Goal: Complete application form: Complete application form

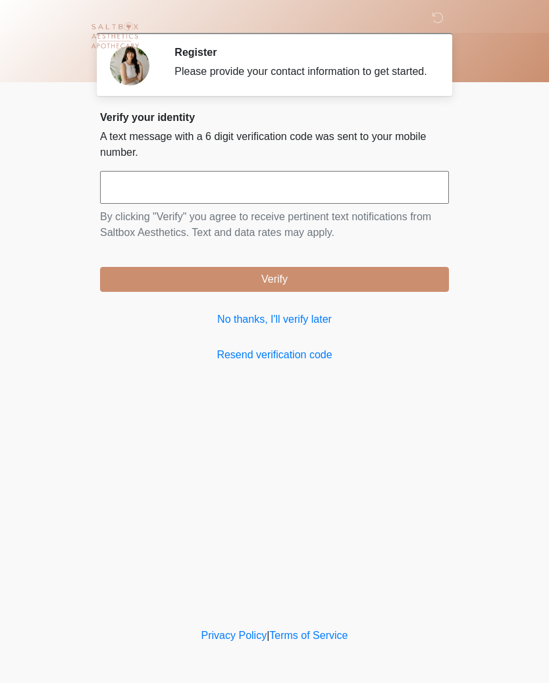
click at [270, 198] on input "text" at bounding box center [274, 187] width 349 height 33
type input "******"
click at [385, 292] on button "Verify" at bounding box center [274, 279] width 349 height 25
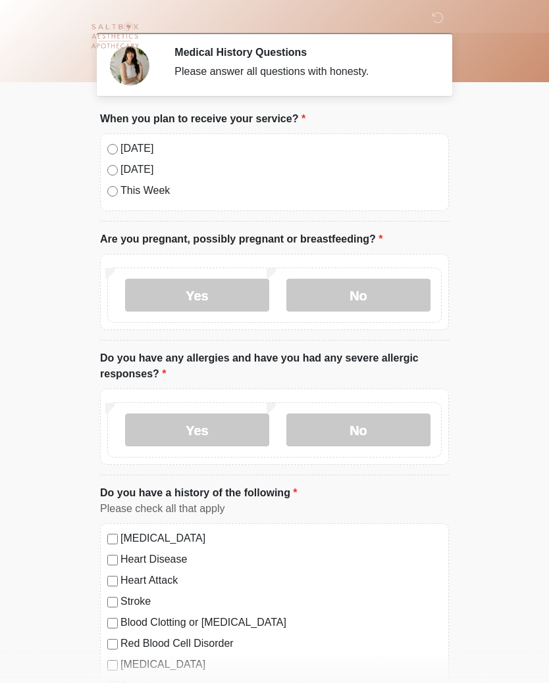
click at [383, 297] on label "No" at bounding box center [358, 295] width 144 height 33
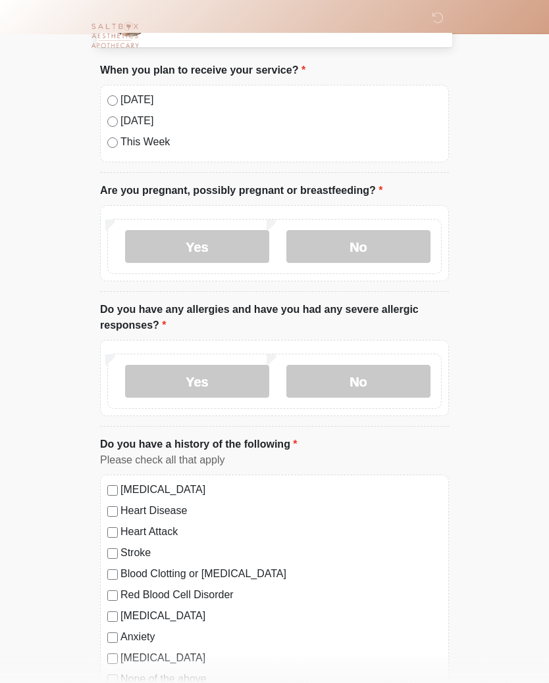
scroll to position [50, 0]
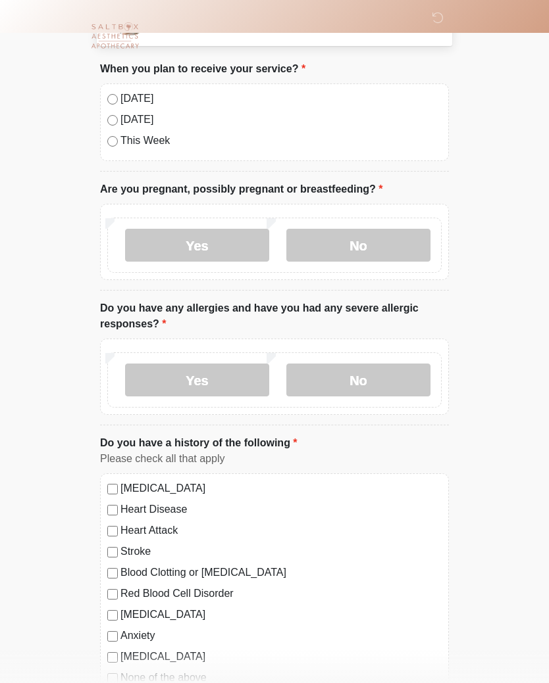
click at [188, 385] on label "Yes" at bounding box center [197, 380] width 144 height 33
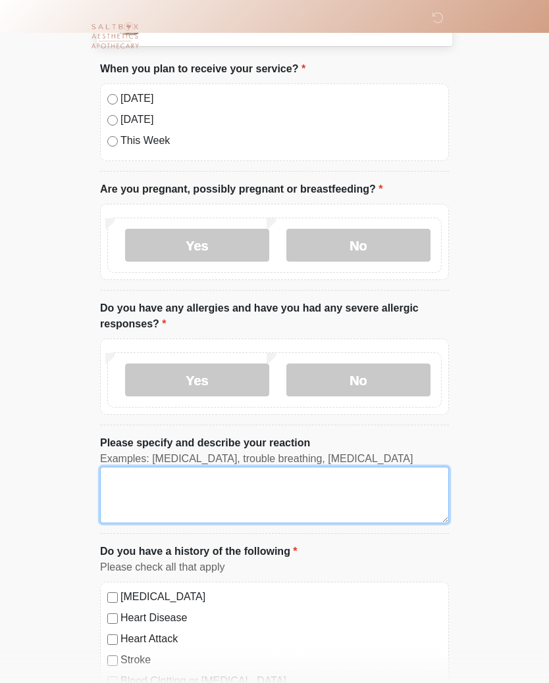
click at [138, 489] on textarea "Please specify and describe your reaction" at bounding box center [274, 495] width 349 height 57
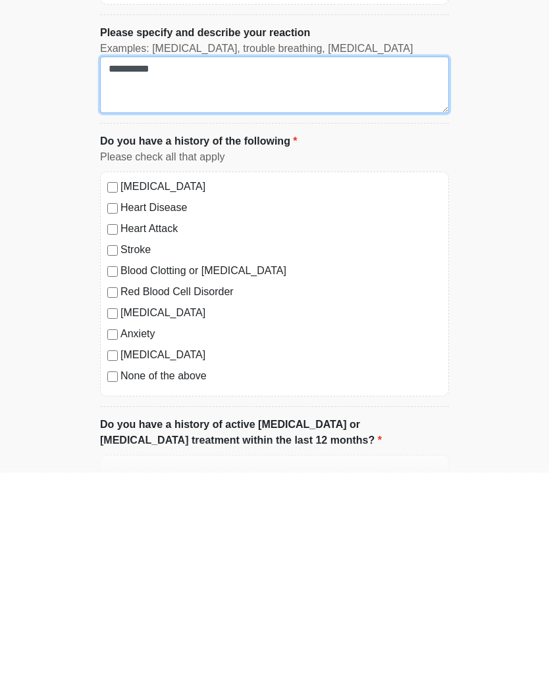
scroll to position [251, 0]
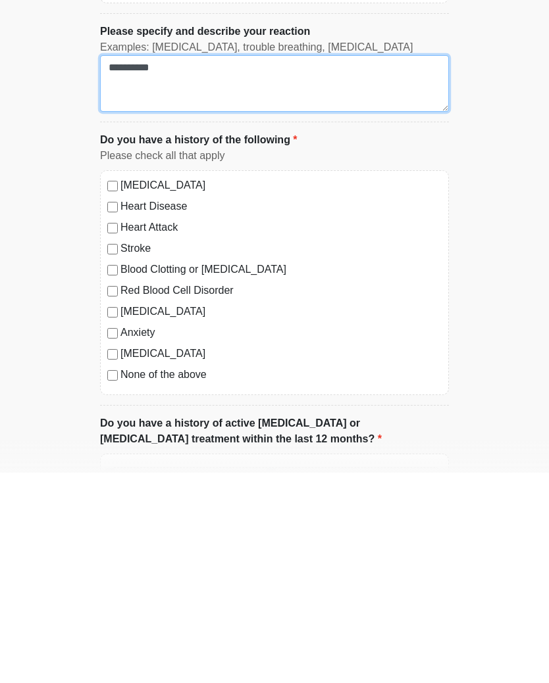
type textarea "*********"
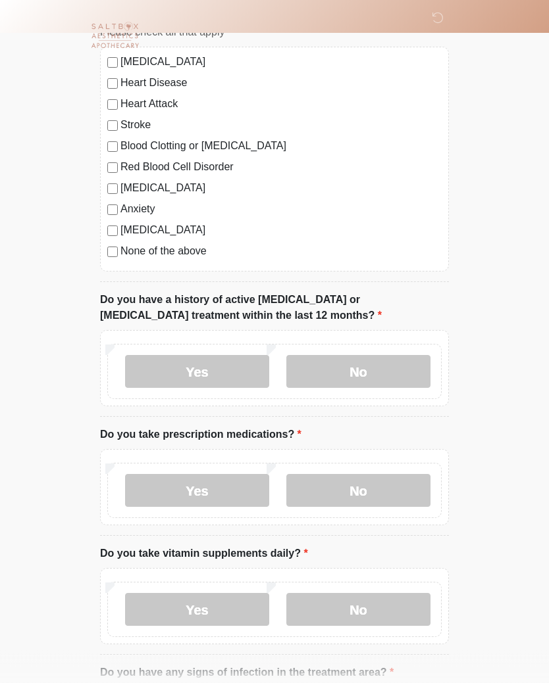
scroll to position [587, 0]
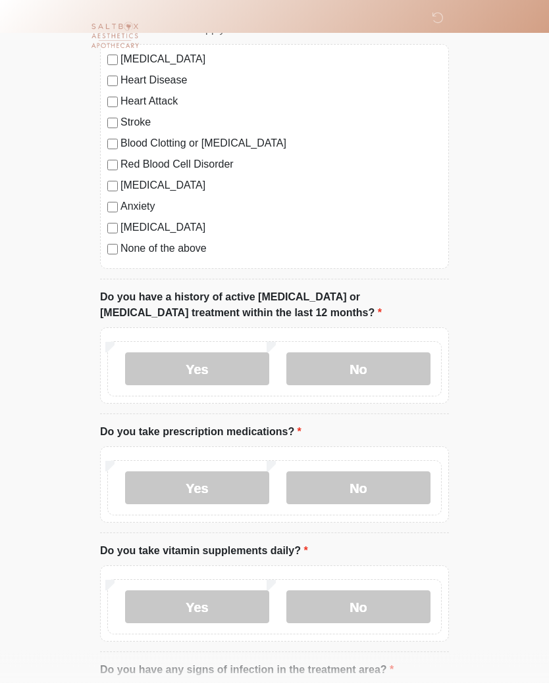
click at [392, 368] on label "No" at bounding box center [358, 369] width 144 height 33
click at [160, 489] on label "Yes" at bounding box center [197, 488] width 144 height 33
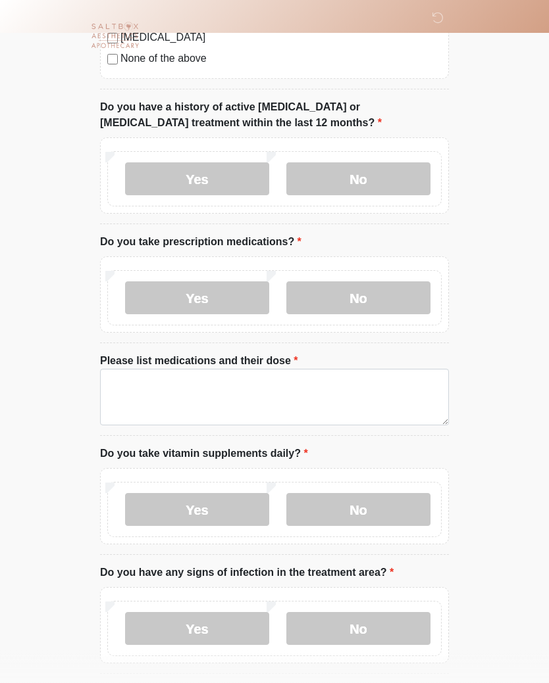
scroll to position [779, 0]
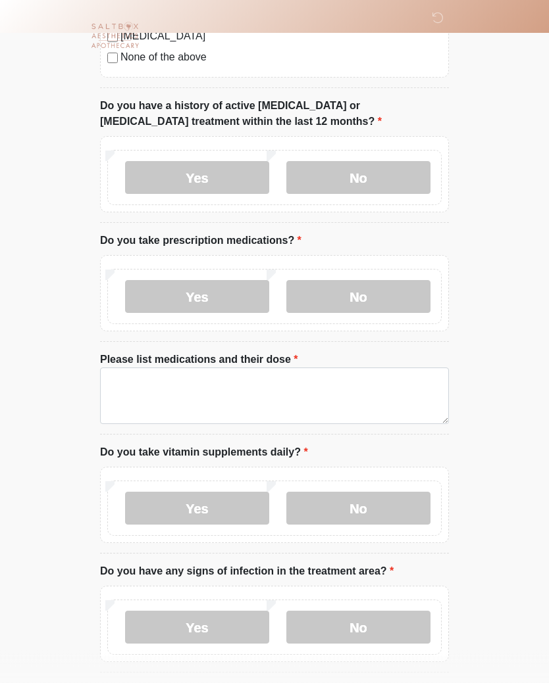
click at [368, 507] on label "No" at bounding box center [358, 509] width 144 height 33
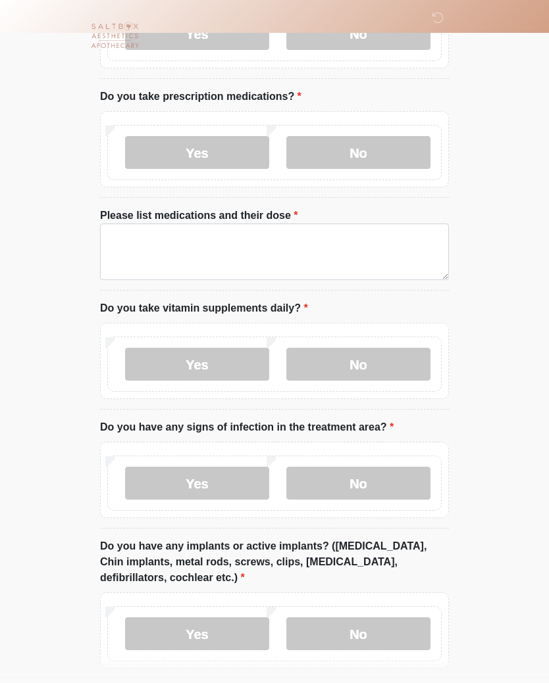
scroll to position [924, 0]
click at [371, 481] on label "No" at bounding box center [358, 483] width 144 height 33
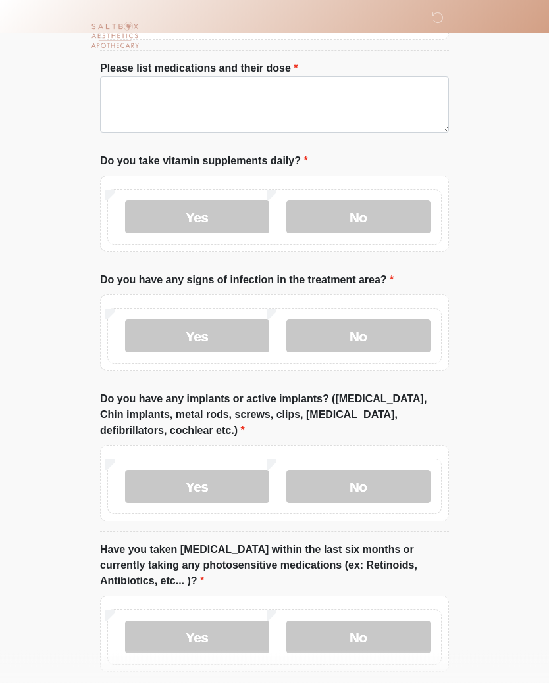
scroll to position [1071, 0]
click at [376, 483] on label "No" at bounding box center [358, 486] width 144 height 33
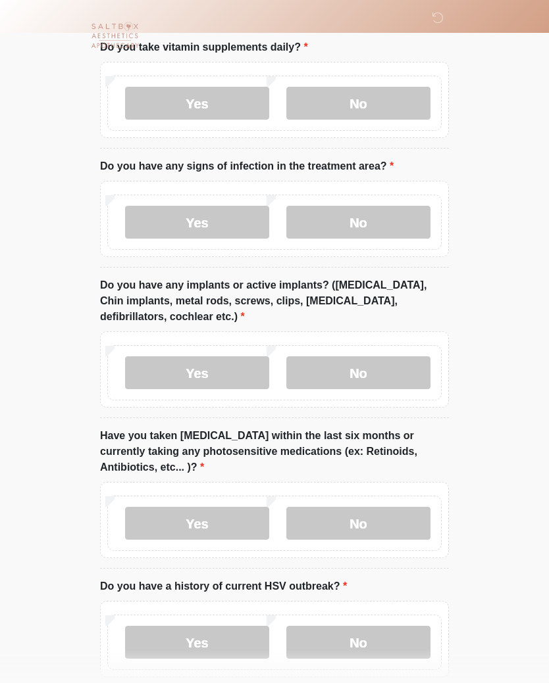
scroll to position [1183, 0]
click at [367, 522] on label "No" at bounding box center [358, 524] width 144 height 33
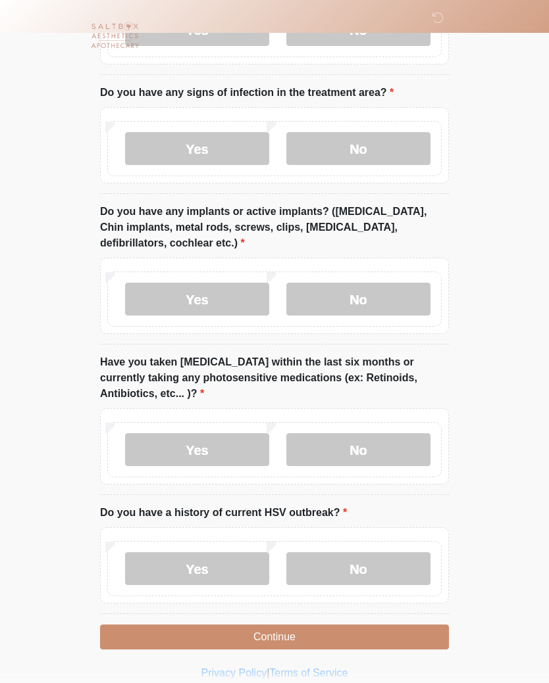
scroll to position [1270, 0]
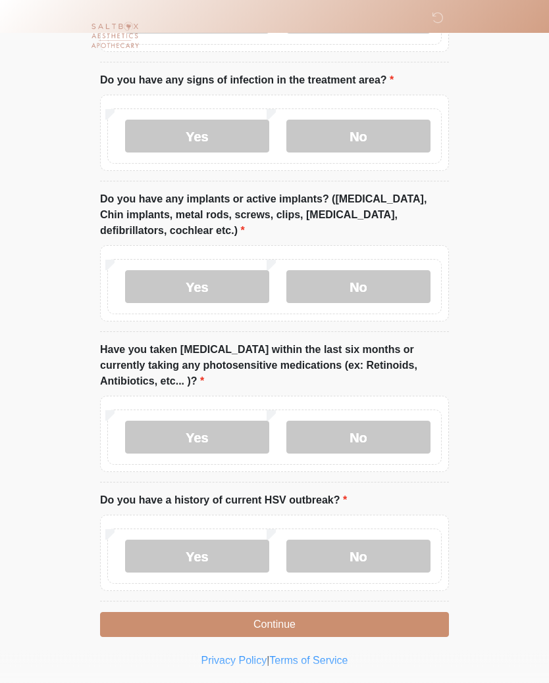
click at [368, 554] on label "No" at bounding box center [358, 557] width 144 height 33
click at [333, 620] on button "Continue" at bounding box center [274, 625] width 349 height 25
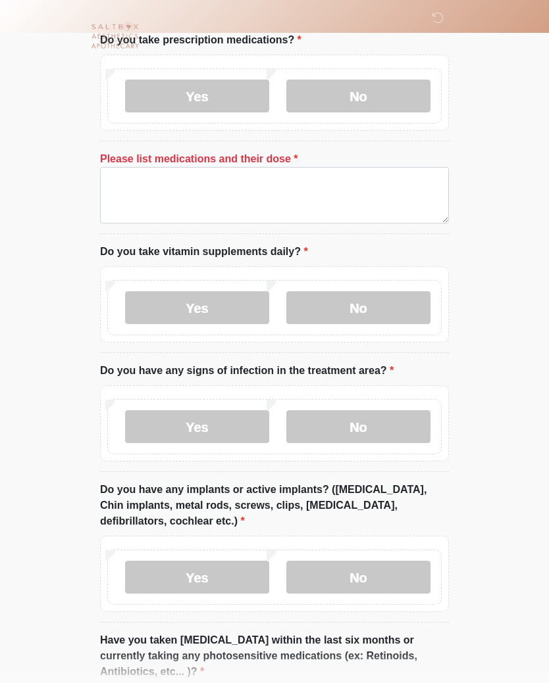
scroll to position [977, 0]
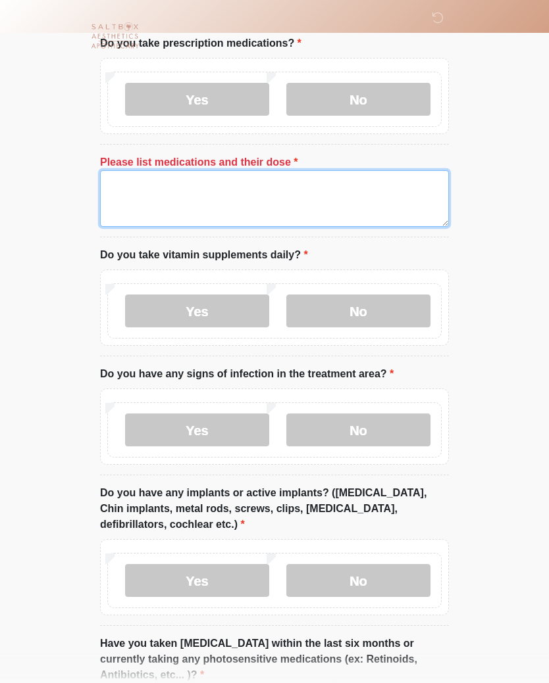
click at [143, 196] on textarea "Please list medications and their dose" at bounding box center [274, 198] width 349 height 57
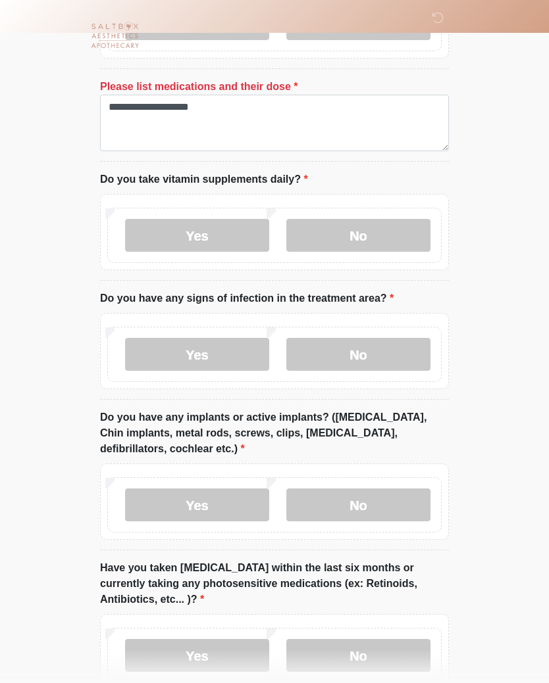
scroll to position [1270, 0]
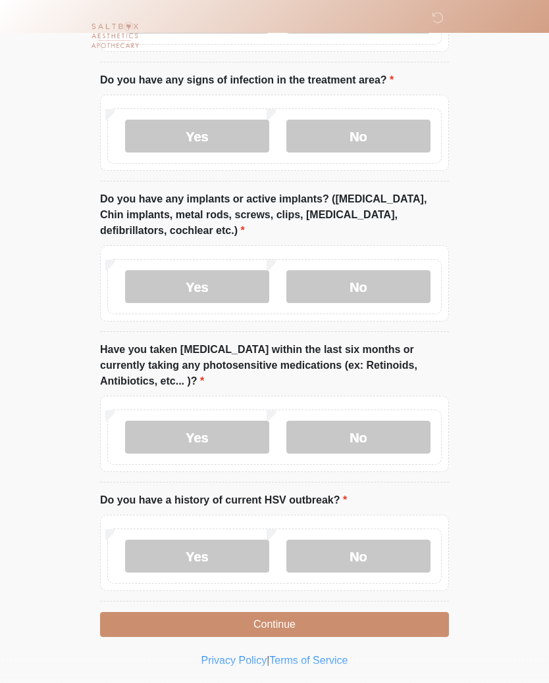
type textarea "**********"
click at [383, 628] on button "Continue" at bounding box center [274, 625] width 349 height 25
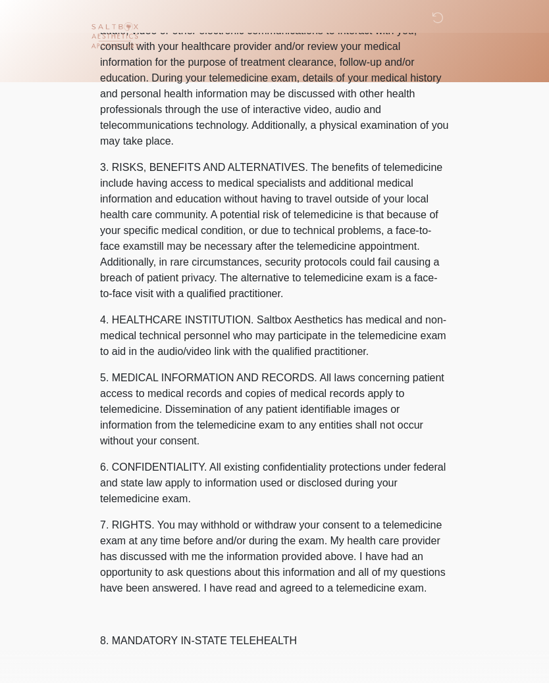
scroll to position [0, 0]
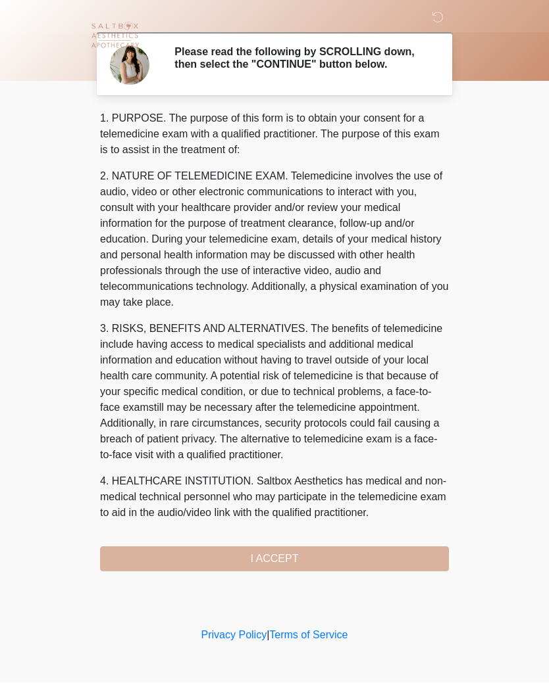
click at [382, 560] on div "1. PURPOSE. The purpose of this form is to obtain your consent for a telemedici…" at bounding box center [274, 341] width 349 height 461
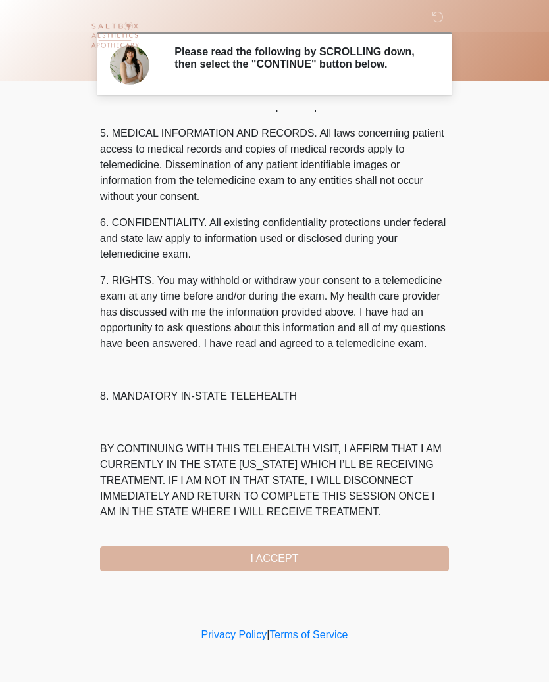
click at [285, 572] on div "1. PURPOSE. The purpose of this form is to obtain your consent for a telemedici…" at bounding box center [274, 341] width 349 height 461
click at [289, 563] on button "I ACCEPT" at bounding box center [274, 559] width 349 height 25
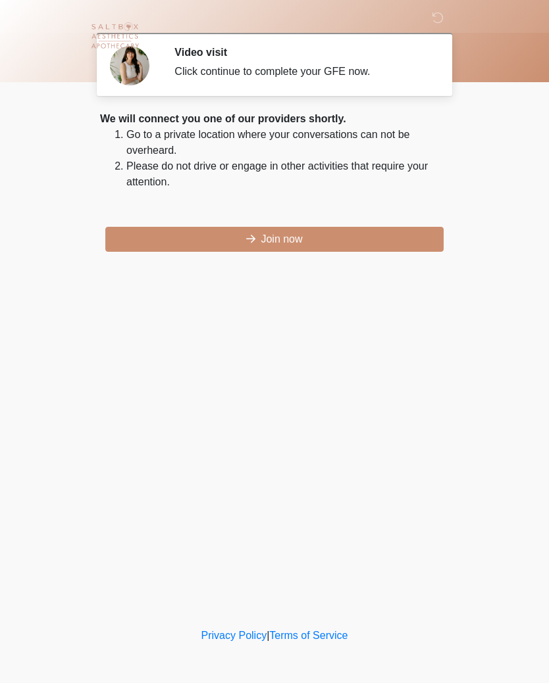
click at [307, 230] on button "Join now" at bounding box center [274, 239] width 338 height 25
